Goal: Complete application form: Complete application form

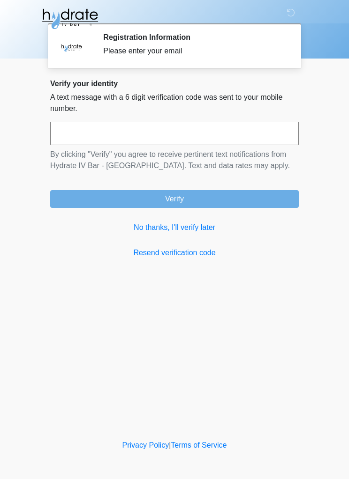
click at [187, 228] on link "No thanks, I'll verify later" at bounding box center [174, 227] width 248 height 11
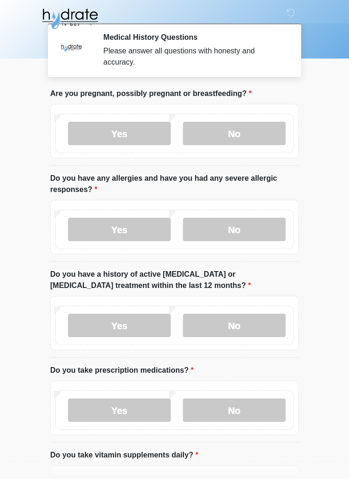
click at [241, 135] on label "No" at bounding box center [234, 133] width 103 height 23
click at [242, 231] on label "No" at bounding box center [234, 229] width 103 height 23
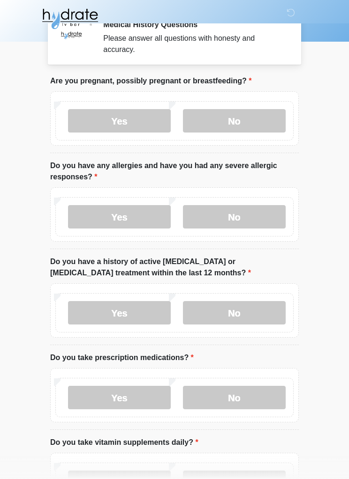
scroll to position [18, 0]
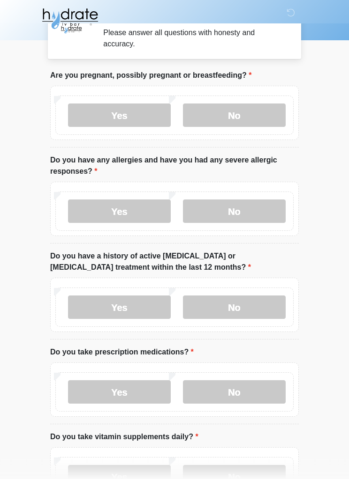
click at [246, 306] on label "No" at bounding box center [234, 307] width 103 height 23
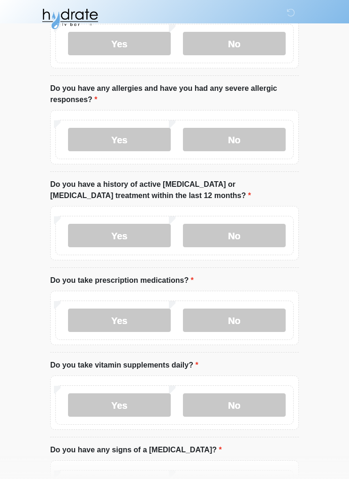
scroll to position [91, 0]
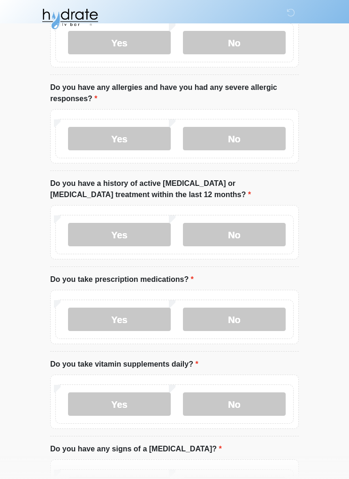
click at [108, 321] on label "Yes" at bounding box center [119, 319] width 103 height 23
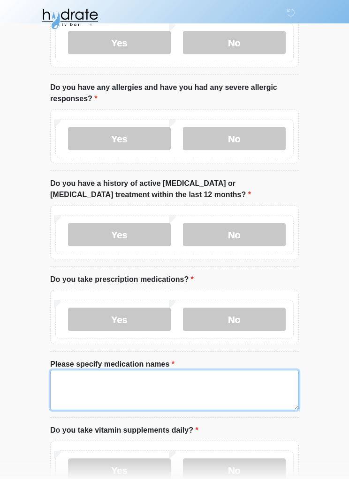
click at [83, 373] on textarea "Please specify medication names" at bounding box center [174, 390] width 248 height 40
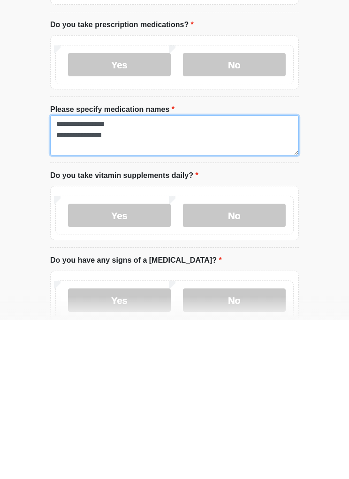
scroll to position [187, 0]
type textarea "**********"
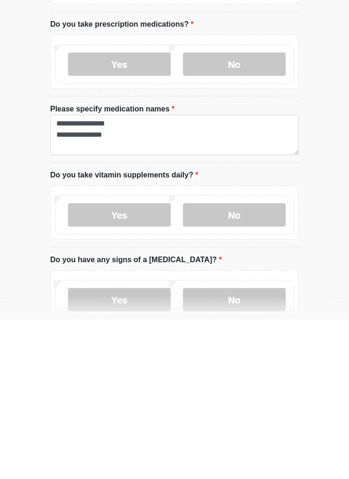
click at [238, 363] on label "No" at bounding box center [234, 374] width 103 height 23
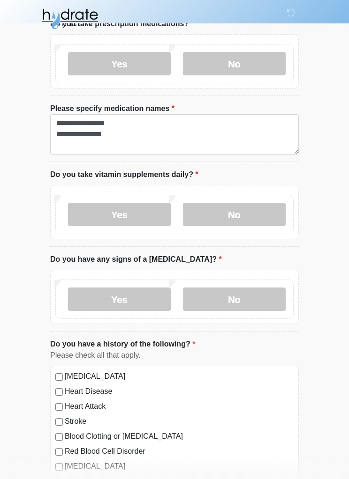
click at [246, 300] on label "No" at bounding box center [234, 299] width 103 height 23
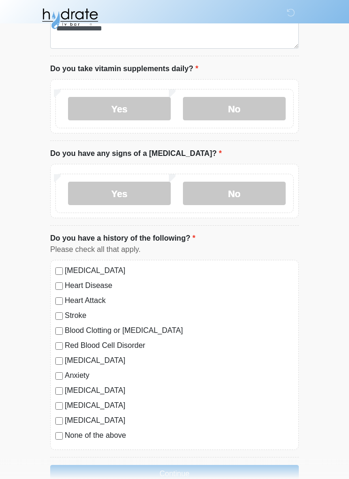
scroll to position [454, 0]
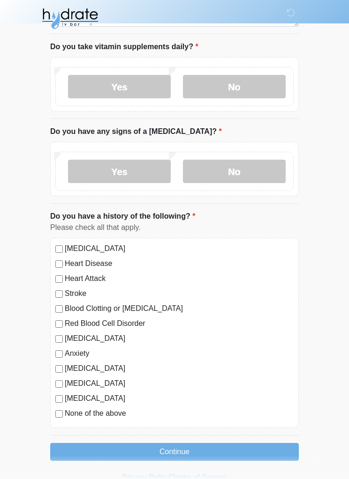
click at [242, 452] on button "Continue" at bounding box center [174, 453] width 248 height 18
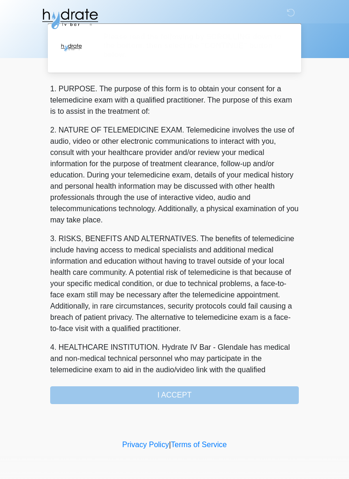
scroll to position [0, 0]
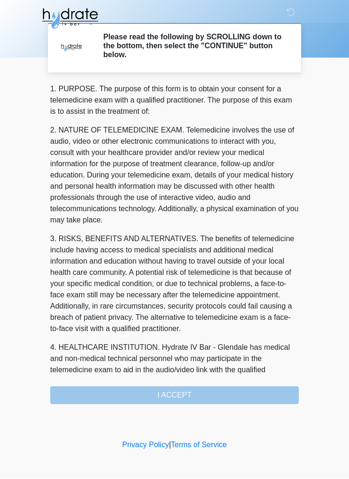
click at [254, 398] on div "1. PURPOSE. The purpose of this form is to obtain your consent for a telemedici…" at bounding box center [174, 244] width 248 height 321
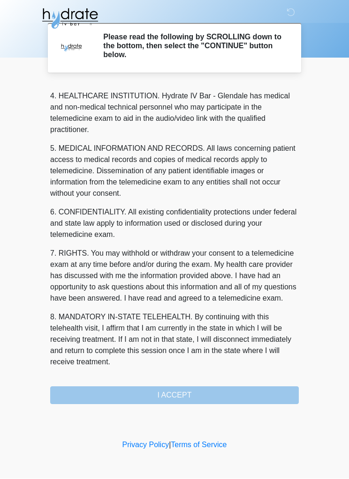
scroll to position [274, 0]
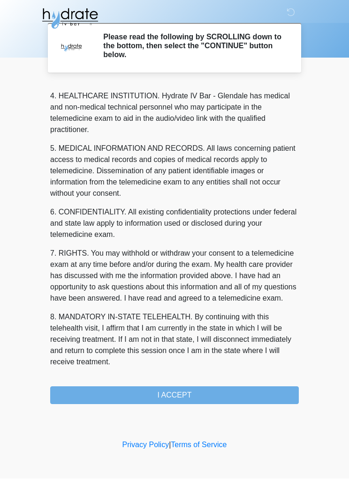
click at [244, 396] on button "I ACCEPT" at bounding box center [174, 396] width 248 height 18
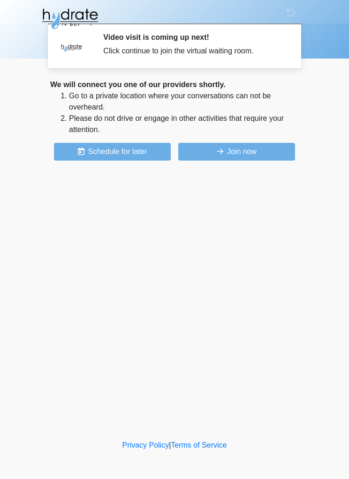
click at [255, 153] on button "Join now" at bounding box center [236, 152] width 117 height 18
